Goal: Task Accomplishment & Management: Manage account settings

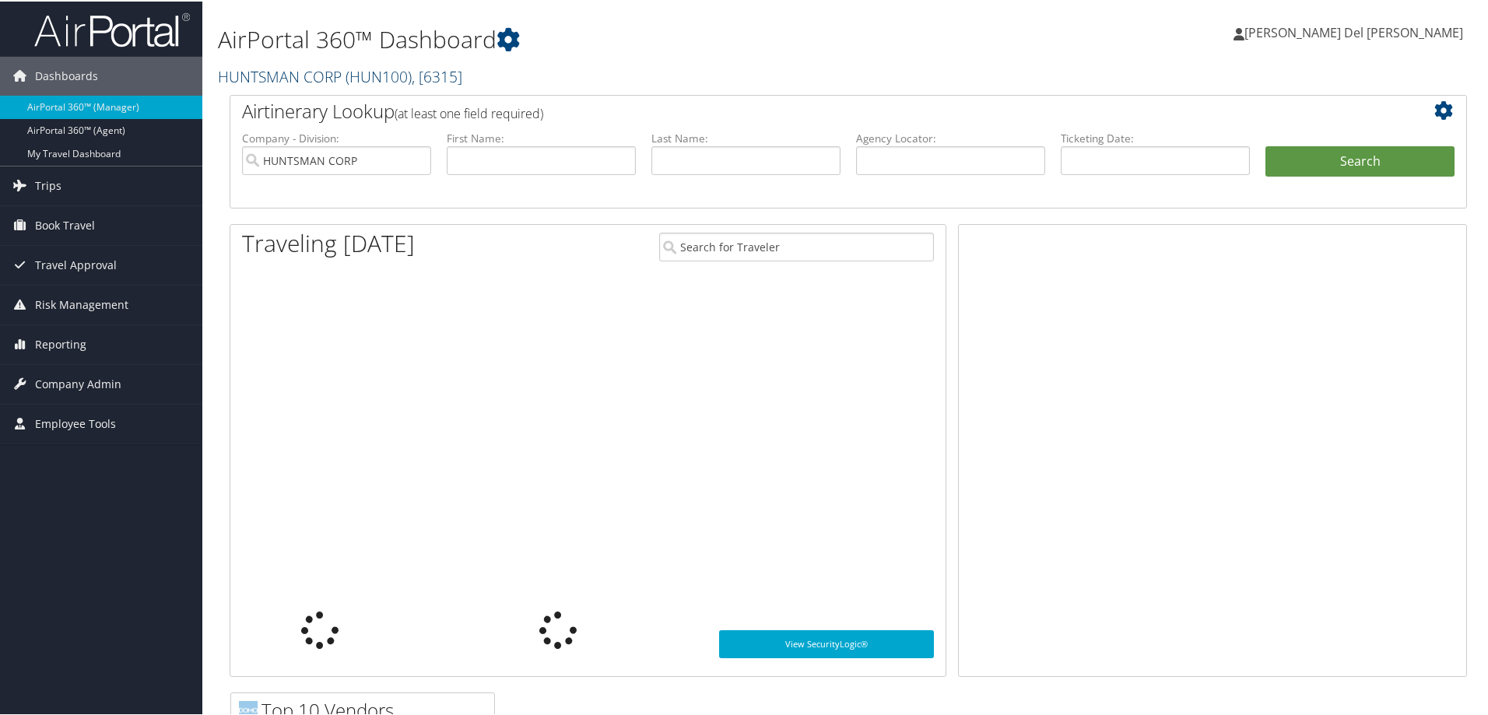
click at [261, 72] on link "HUNTSMAN CORP ( HUN100 ) , [ 6315 ]" at bounding box center [340, 75] width 244 height 21
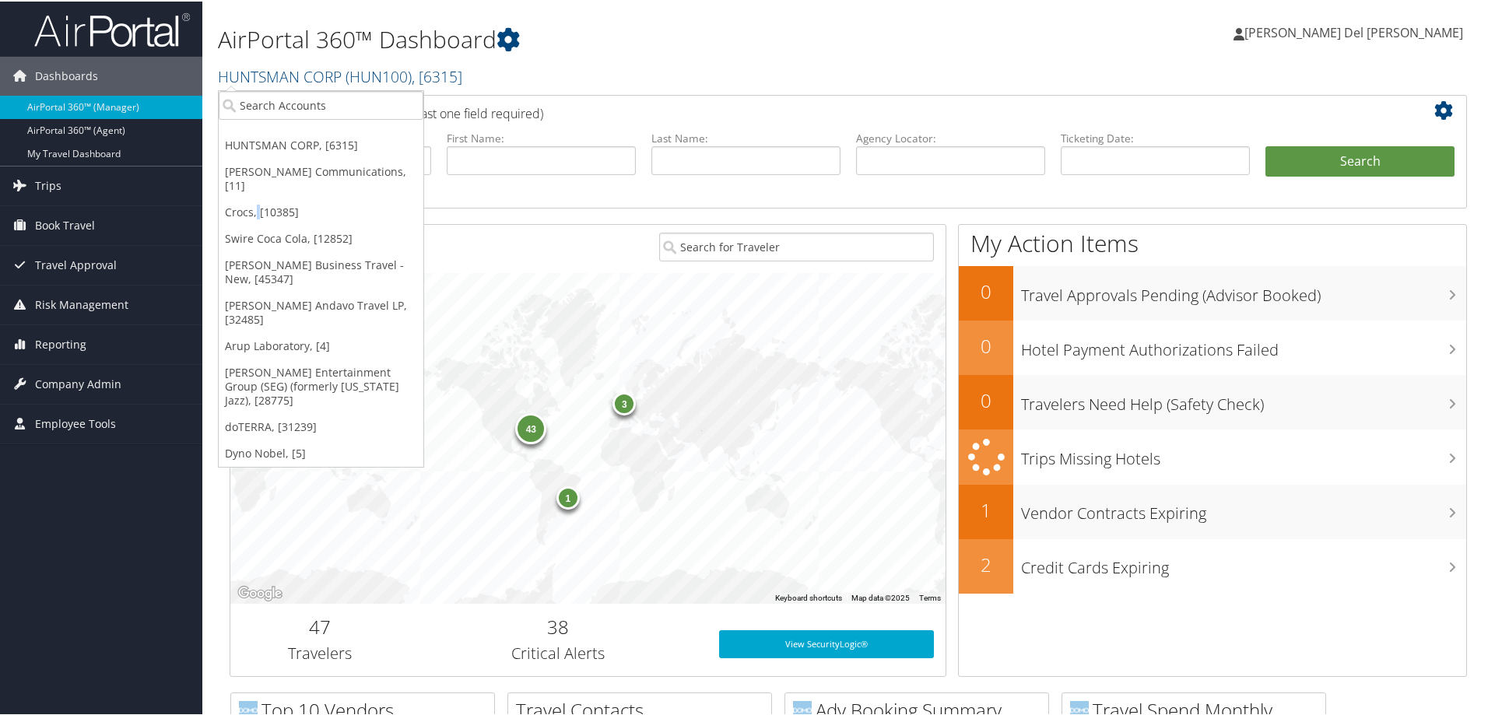
click at [258, 198] on link "Crocs, [10385]" at bounding box center [321, 211] width 205 height 26
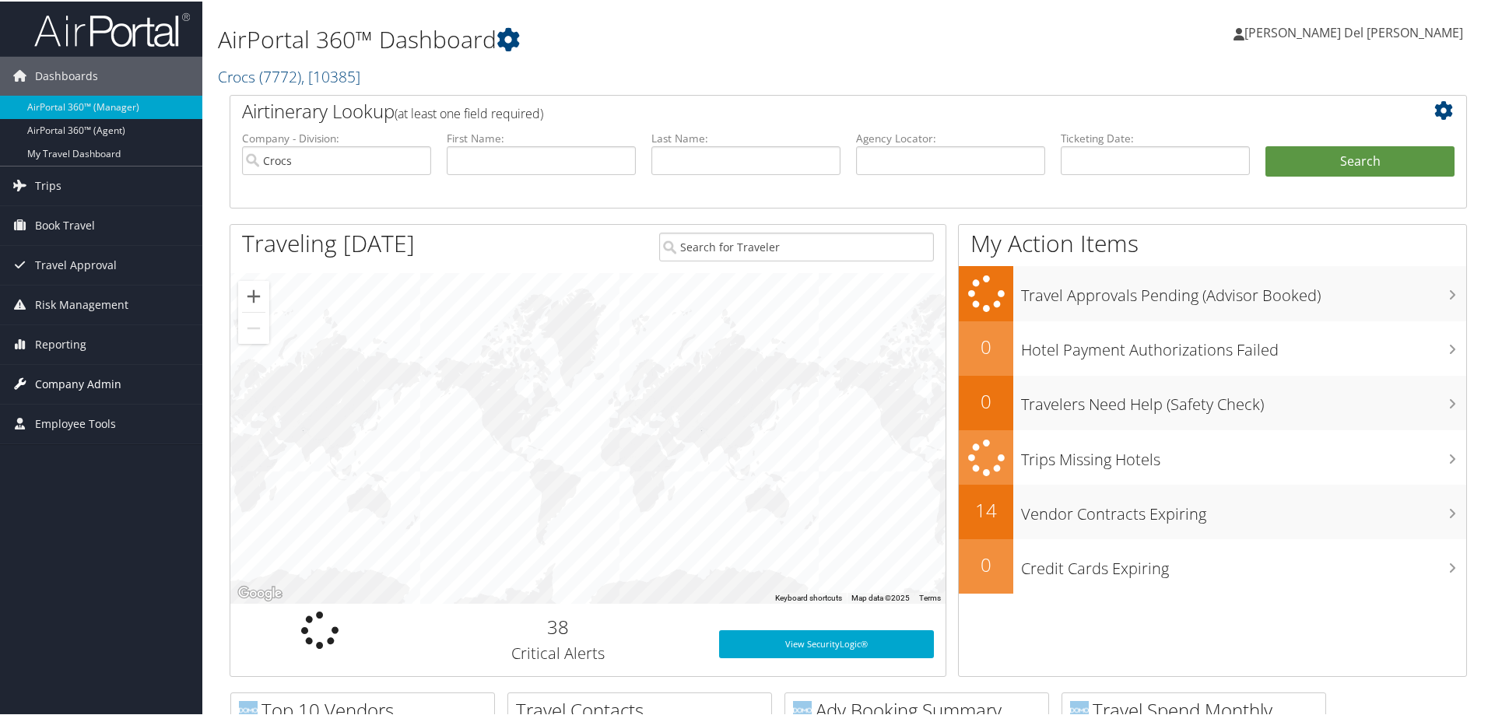
click at [80, 380] on span "Company Admin" at bounding box center [78, 382] width 86 height 39
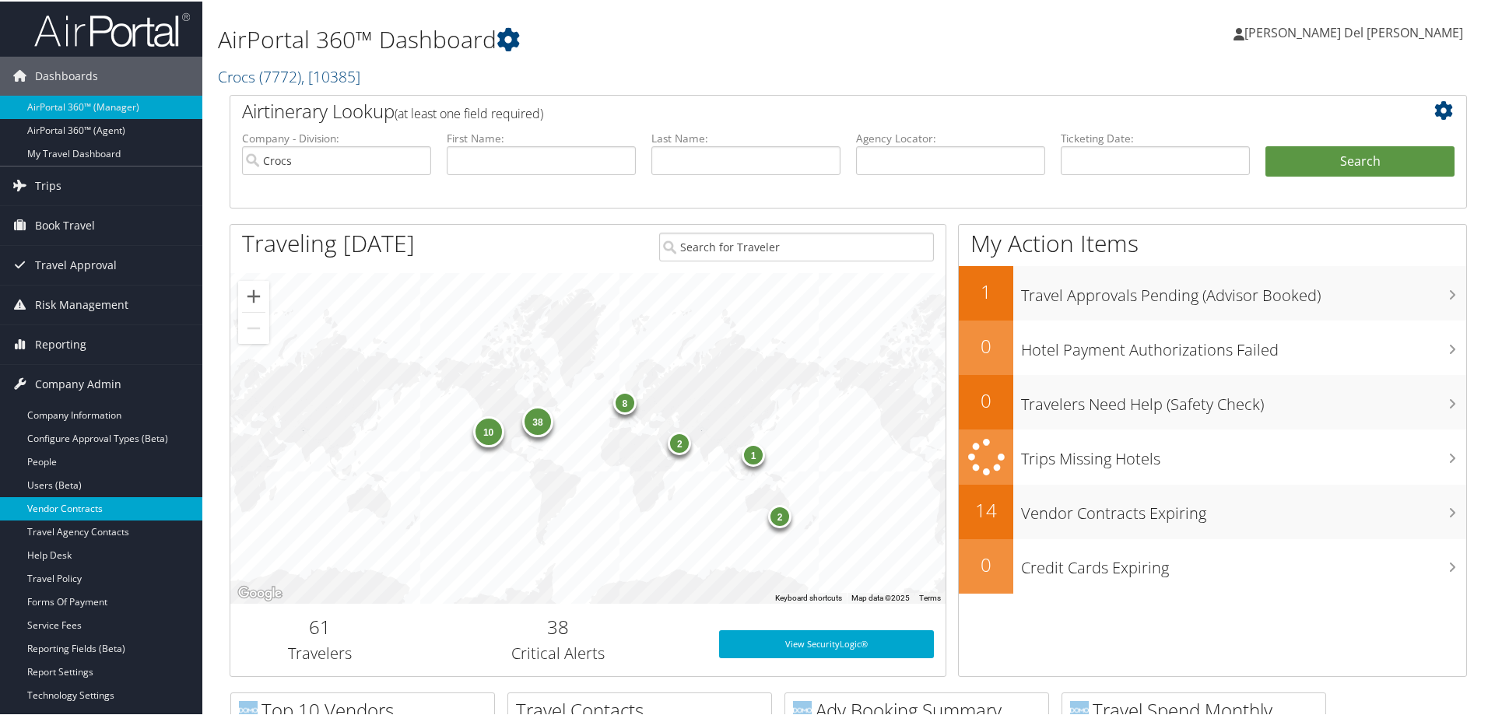
scroll to position [78, 0]
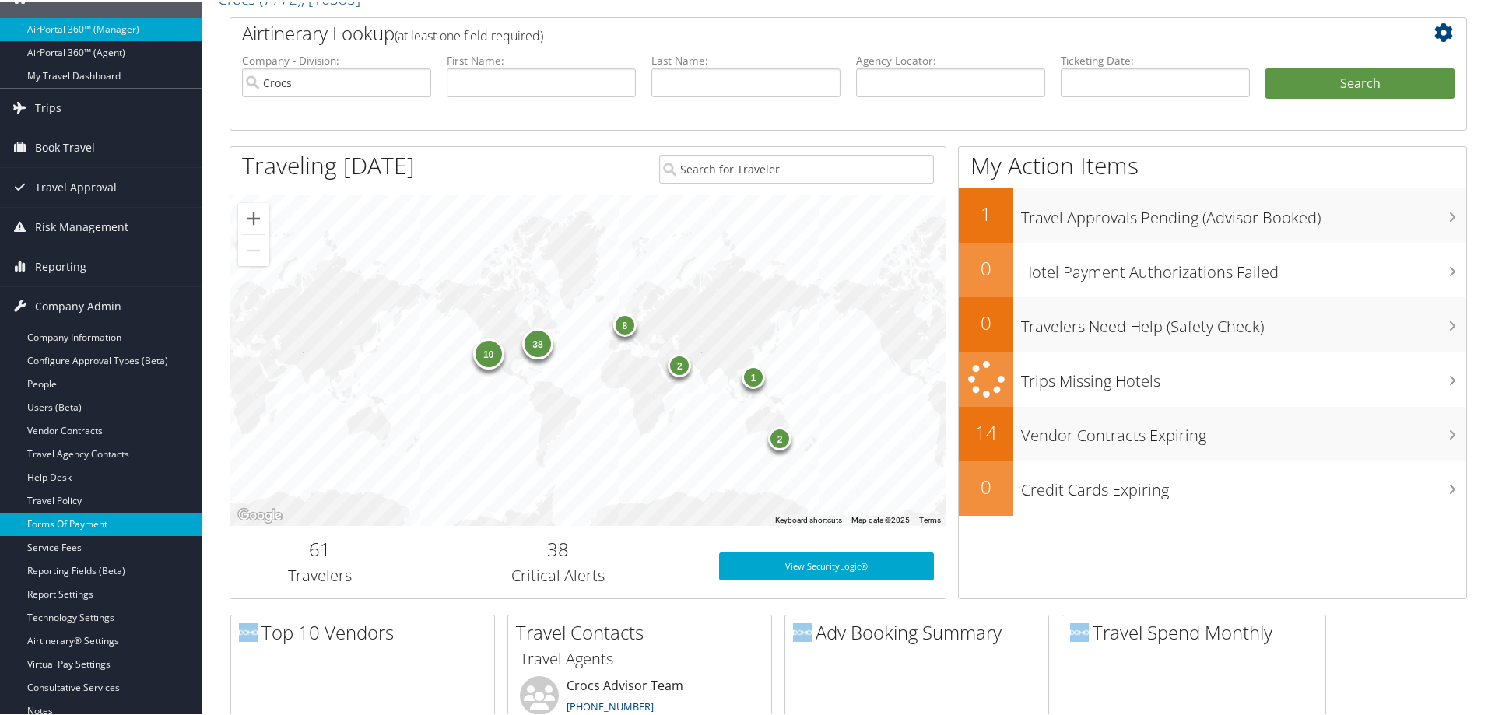
click at [93, 523] on link "Forms Of Payment" at bounding box center [101, 522] width 202 height 23
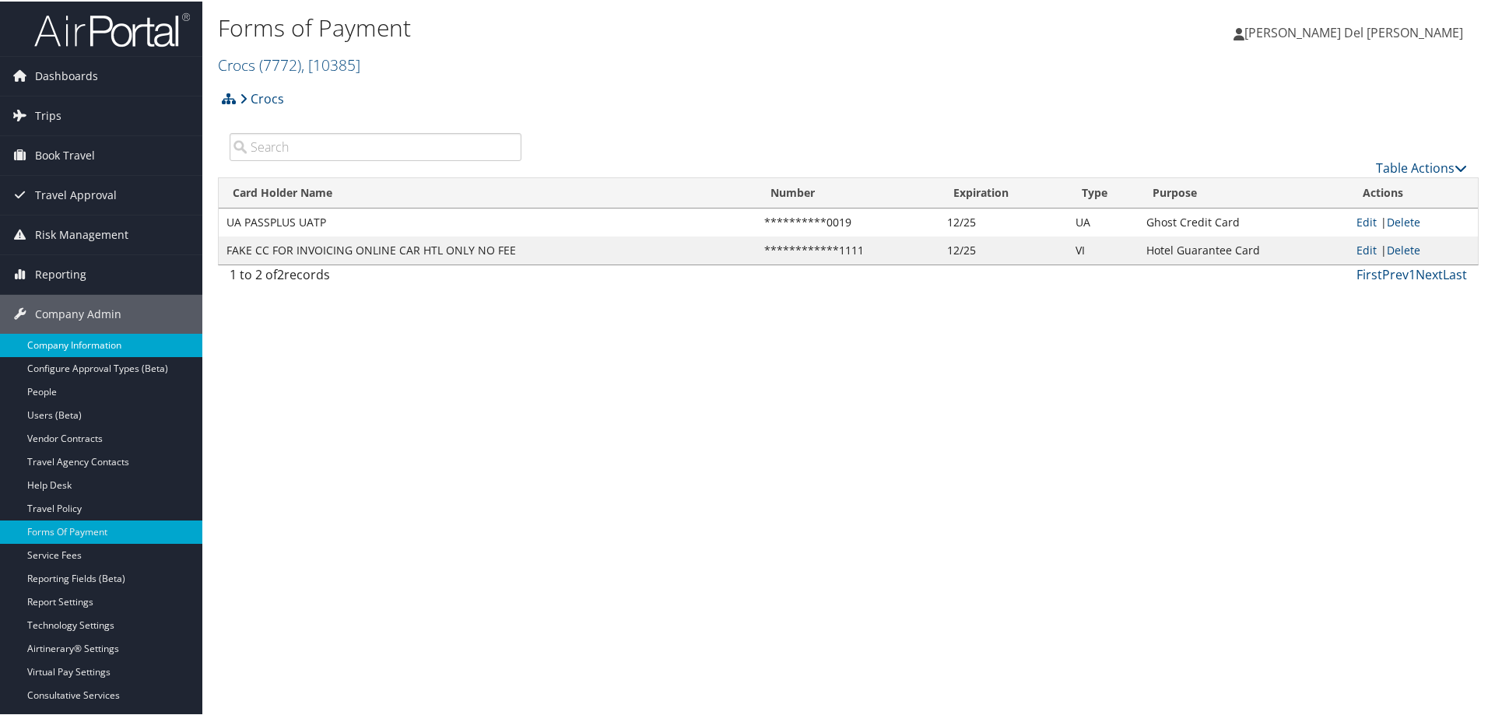
click at [68, 341] on link "Company Information" at bounding box center [101, 343] width 202 height 23
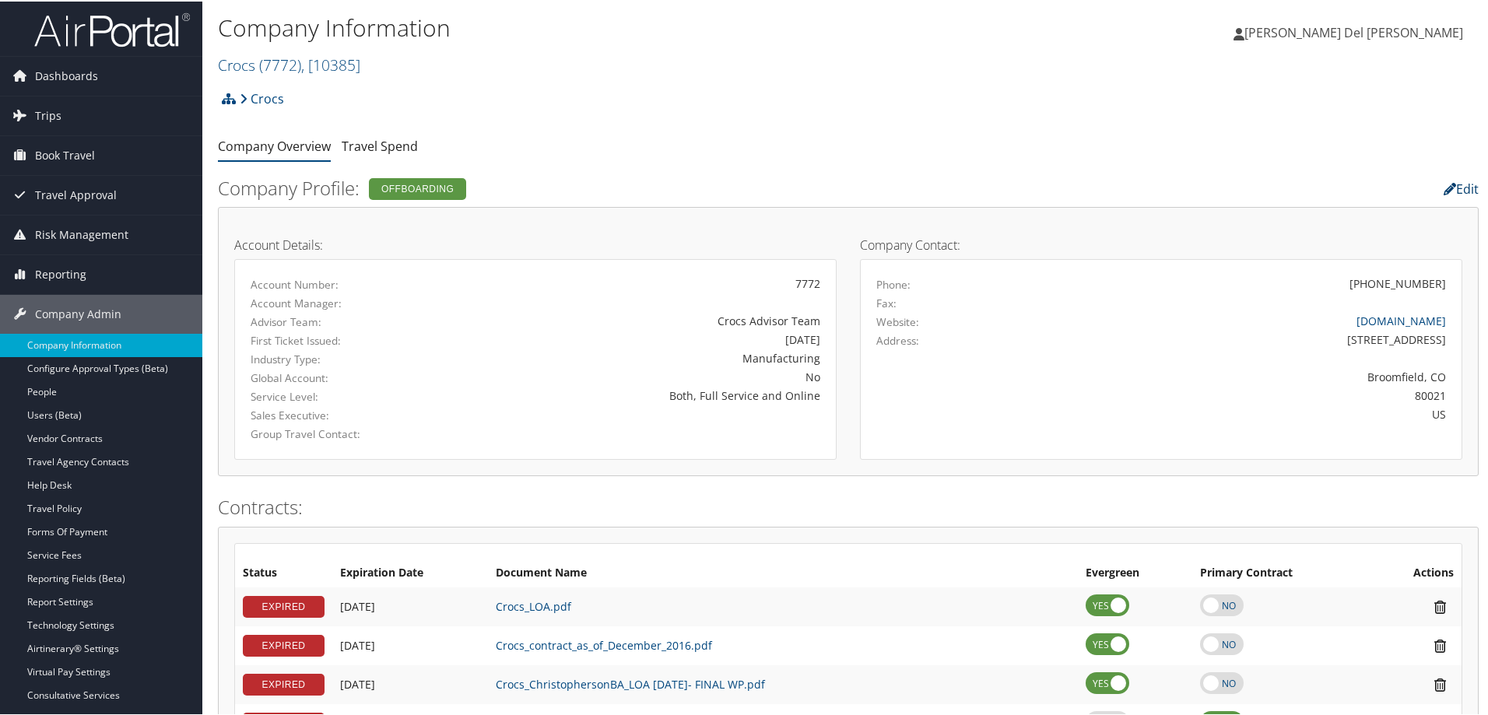
click at [1443, 187] on icon at bounding box center [1449, 187] width 12 height 12
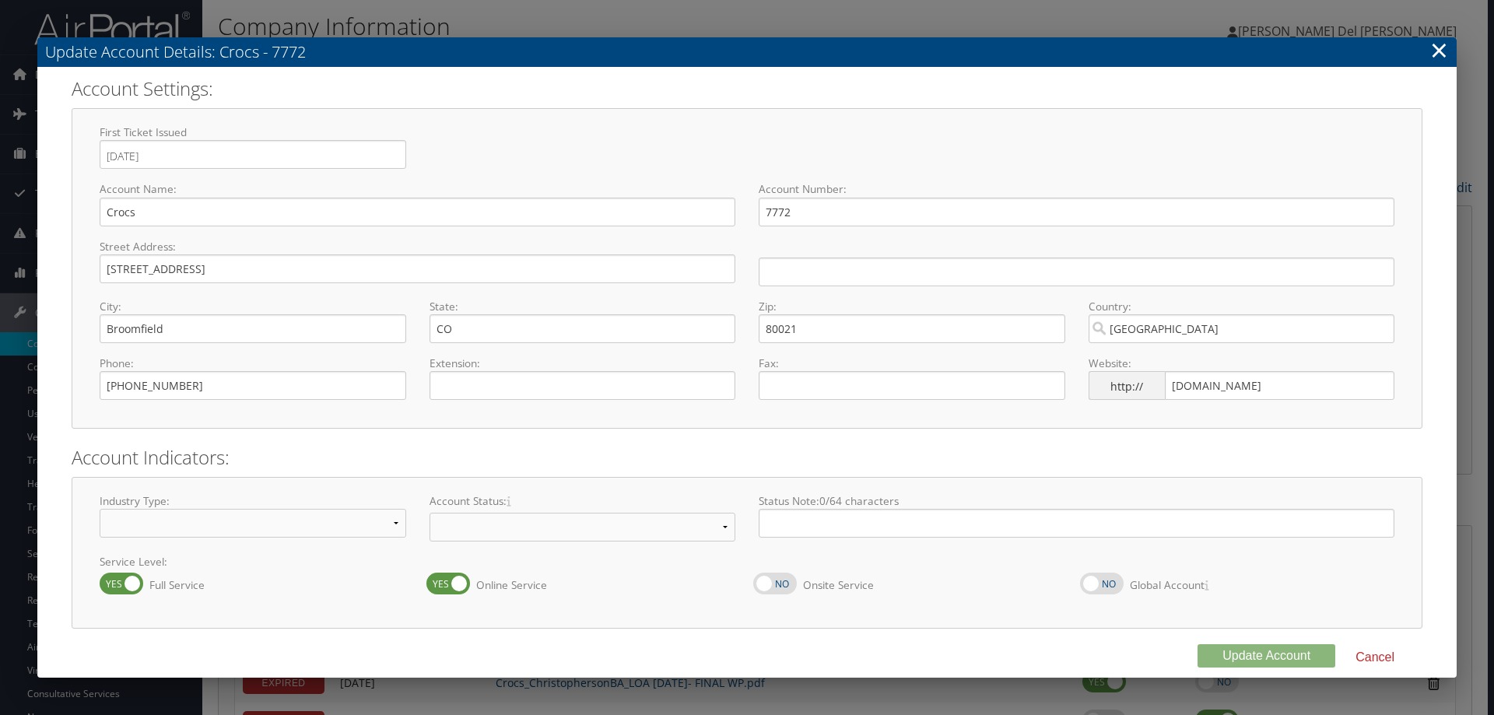
select select "22"
click at [498, 523] on select "Offboarding At Risk Inactive Active Implementing" at bounding box center [583, 527] width 307 height 29
select select "8"
click at [430, 513] on select "Offboarding At Risk Inactive Active Implementing" at bounding box center [583, 527] width 307 height 29
click at [1241, 661] on button "Update Account" at bounding box center [1266, 655] width 138 height 23
